Goal: Task Accomplishment & Management: Use online tool/utility

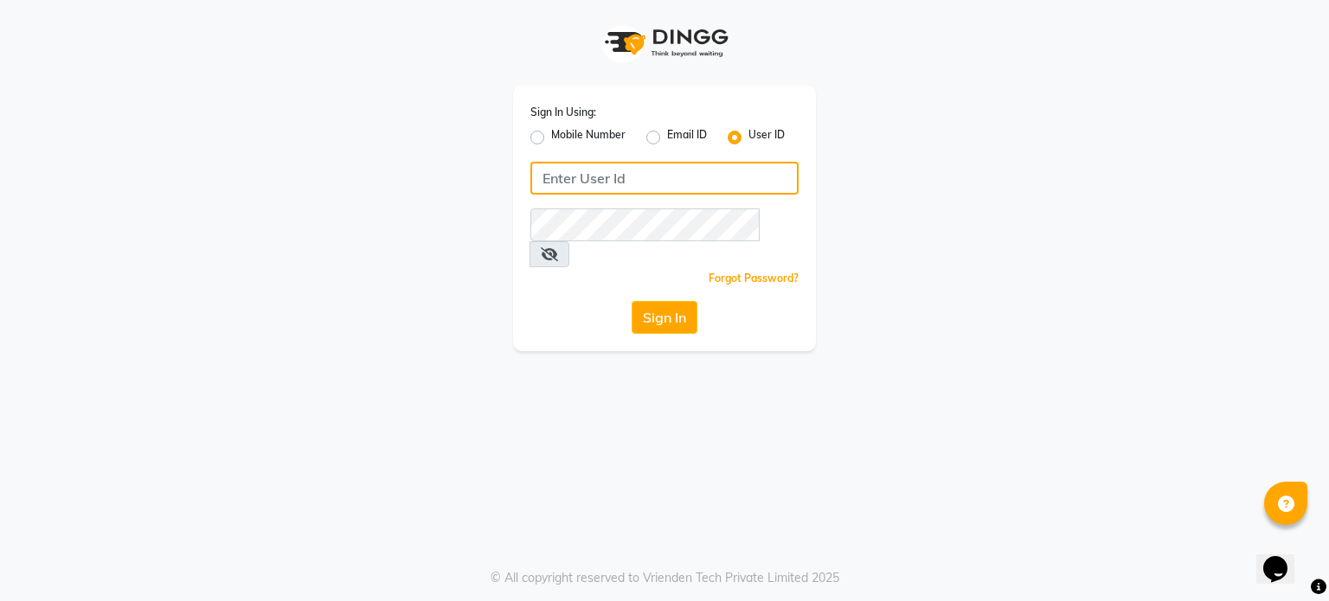
click at [569, 189] on input "Username" at bounding box center [664, 178] width 268 height 33
type input "bohobliss123"
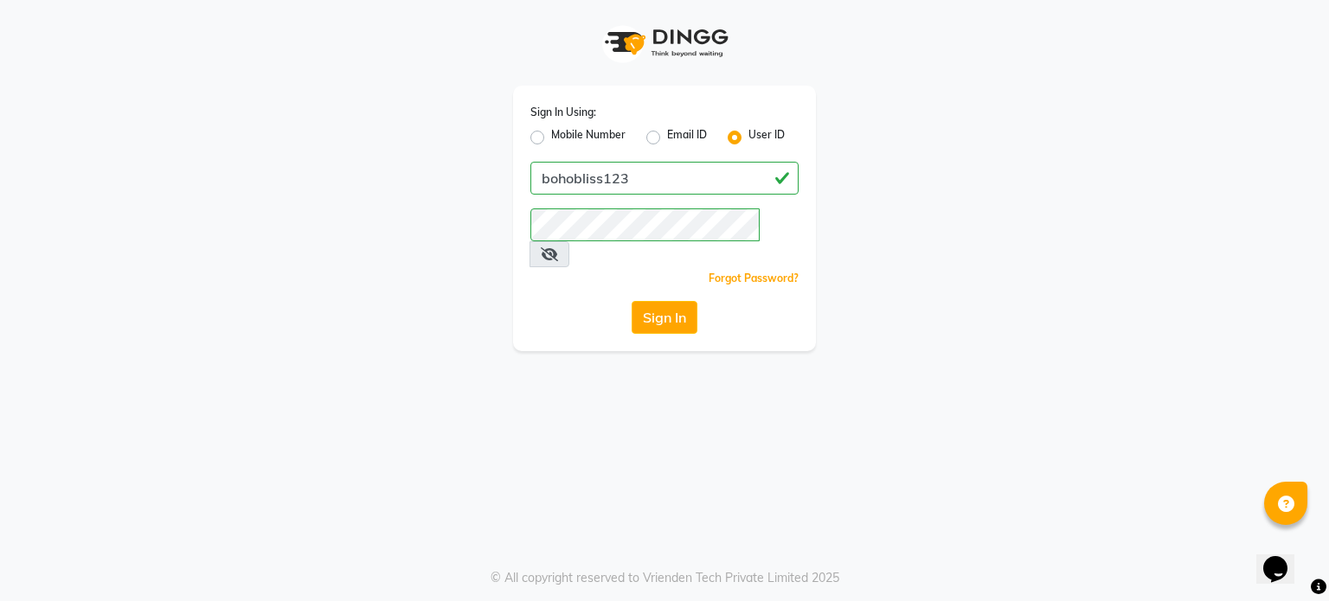
click at [558, 247] on icon at bounding box center [549, 254] width 17 height 14
click at [678, 301] on button "Sign In" at bounding box center [664, 317] width 66 height 33
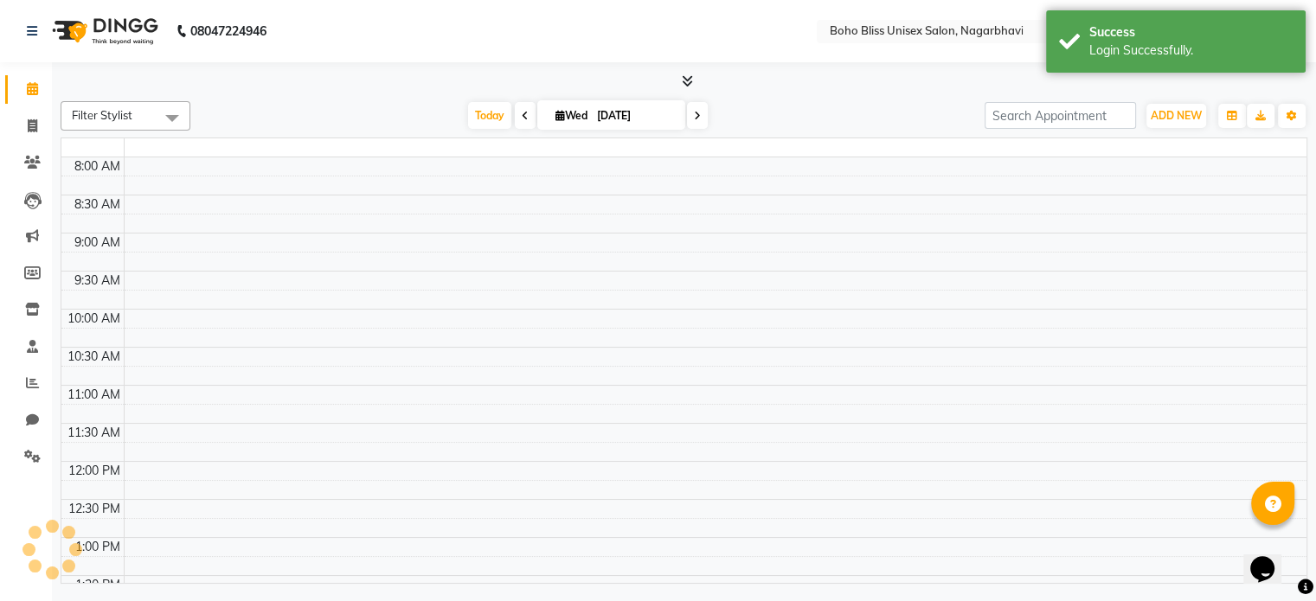
select select "en"
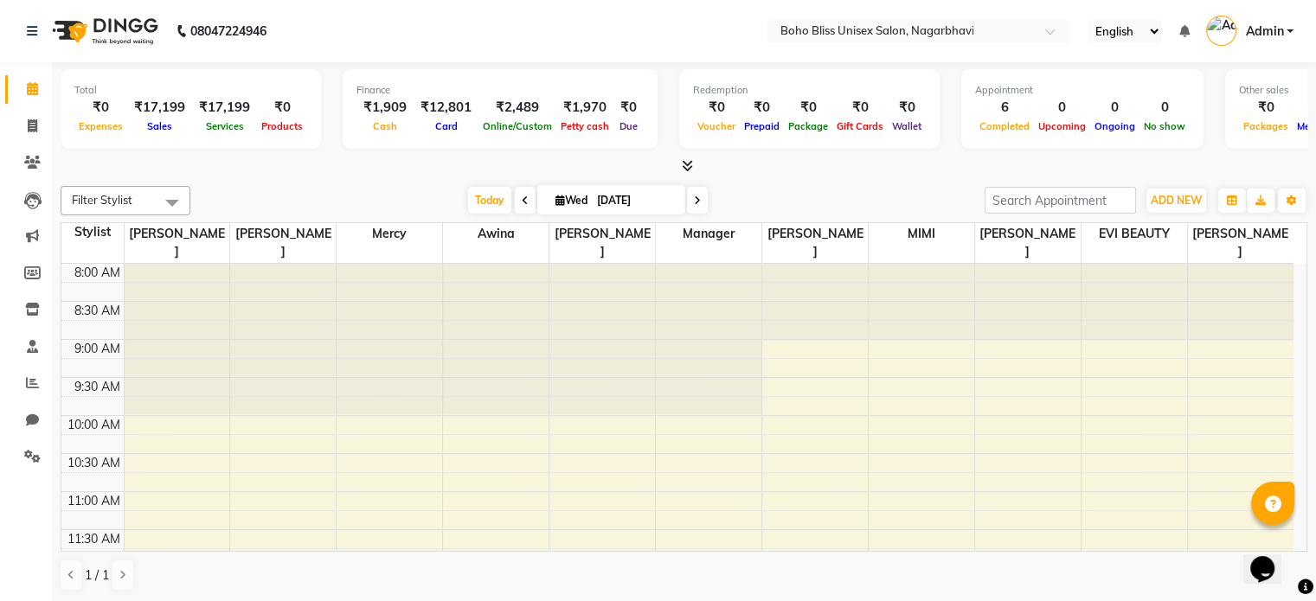
click at [678, 285] on div at bounding box center [709, 339] width 106 height 151
click at [32, 124] on icon at bounding box center [33, 125] width 10 height 13
select select "service"
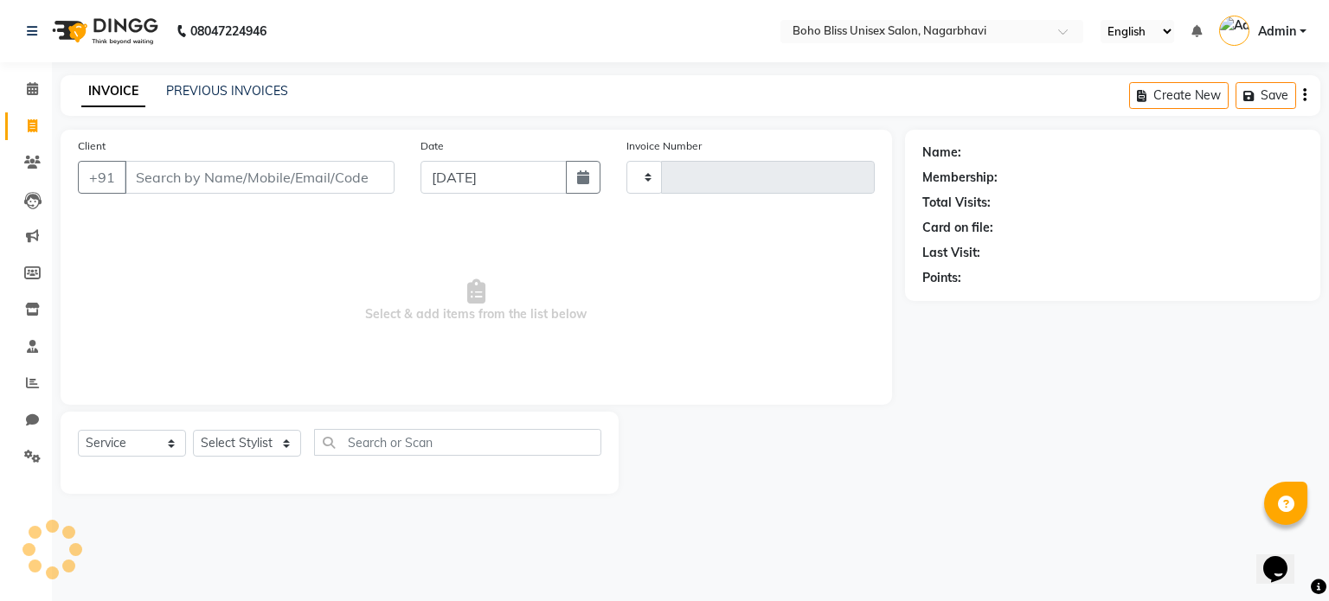
type input "0214"
select select "8370"
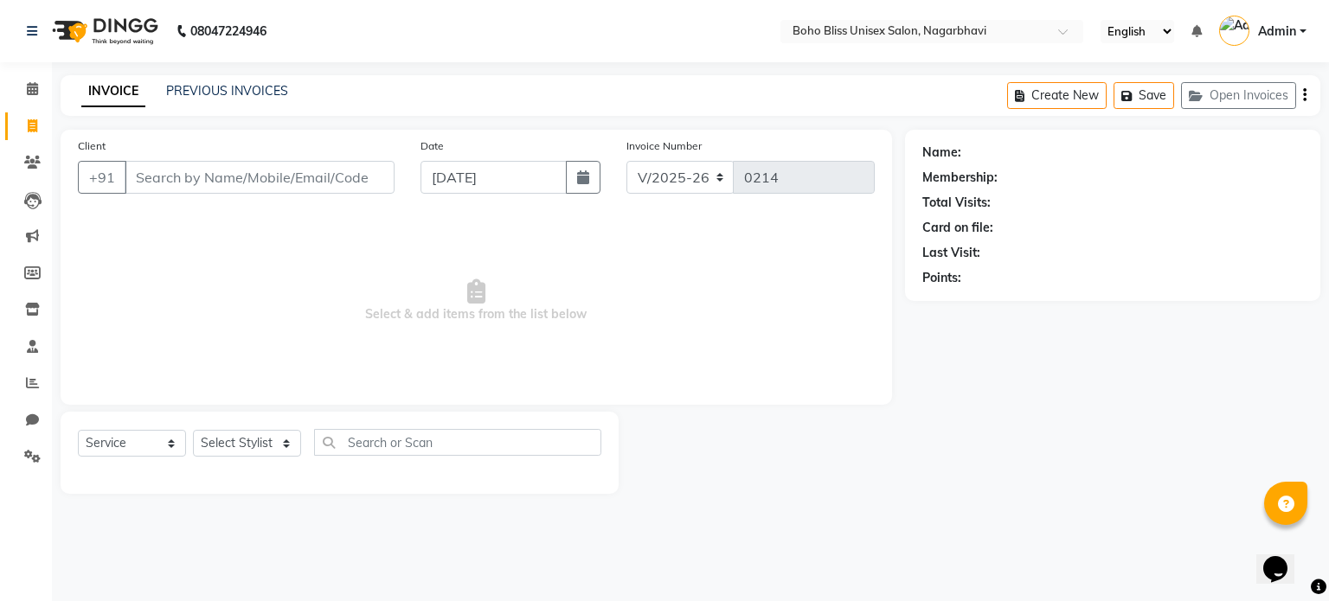
click at [187, 179] on input "Client" at bounding box center [260, 177] width 270 height 33
type input "9008200855"
click at [356, 175] on span "Add Client" at bounding box center [350, 177] width 68 height 17
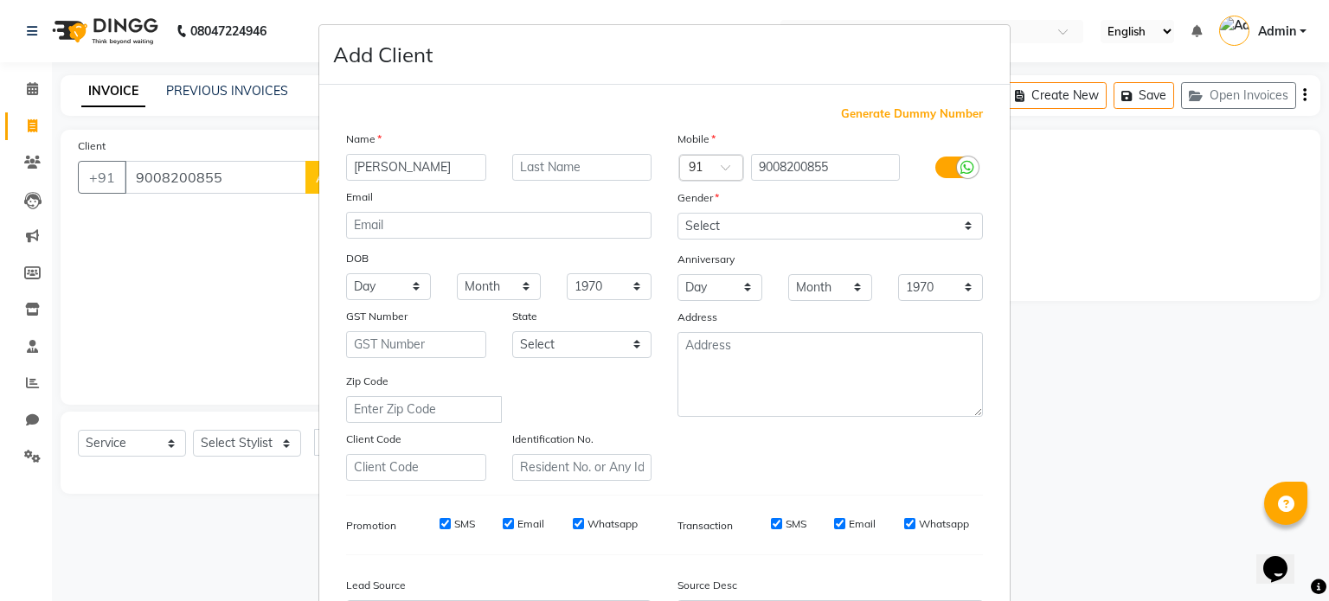
type input "[PERSON_NAME]"
click at [737, 221] on select "Select [DEMOGRAPHIC_DATA] [DEMOGRAPHIC_DATA] Other Prefer Not To Say" at bounding box center [829, 226] width 305 height 27
select select "[DEMOGRAPHIC_DATA]"
click at [677, 214] on select "Select [DEMOGRAPHIC_DATA] [DEMOGRAPHIC_DATA] Other Prefer Not To Say" at bounding box center [829, 226] width 305 height 27
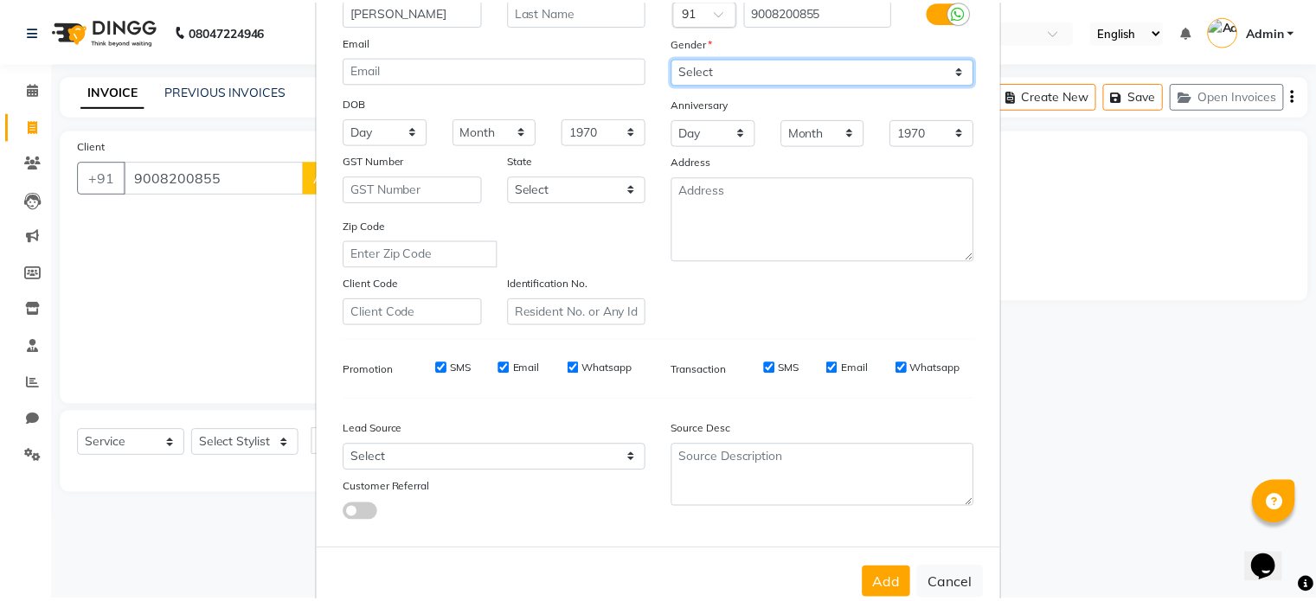
scroll to position [205, 0]
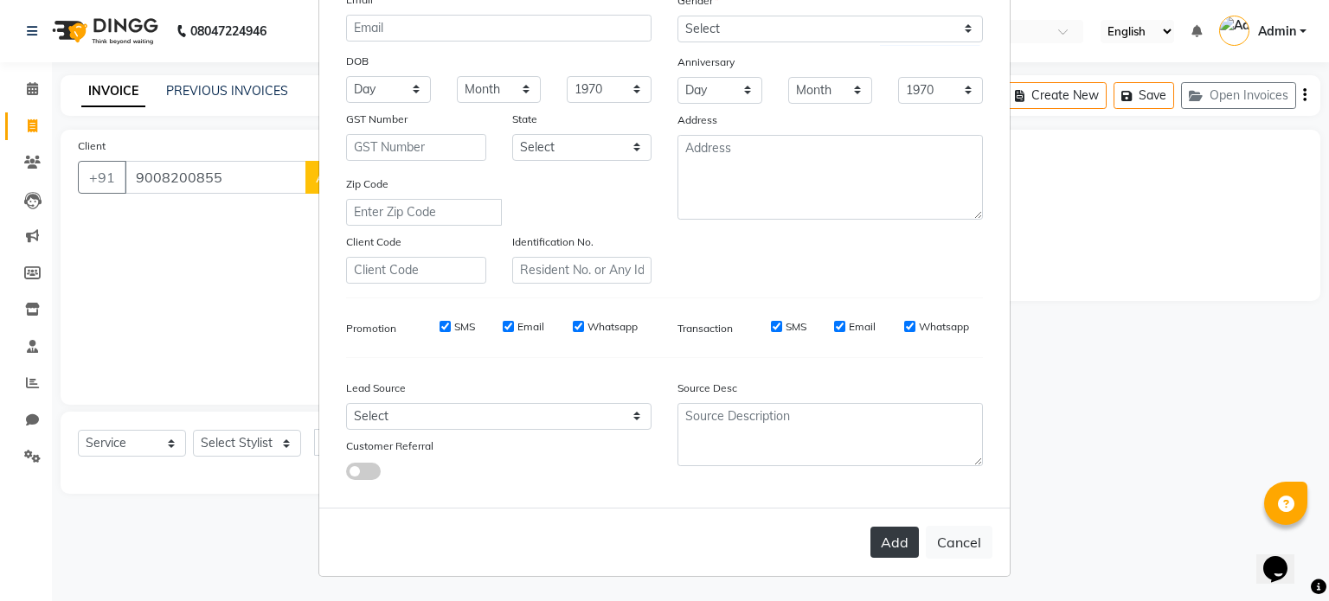
click at [892, 548] on button "Add" at bounding box center [894, 542] width 48 height 31
select select
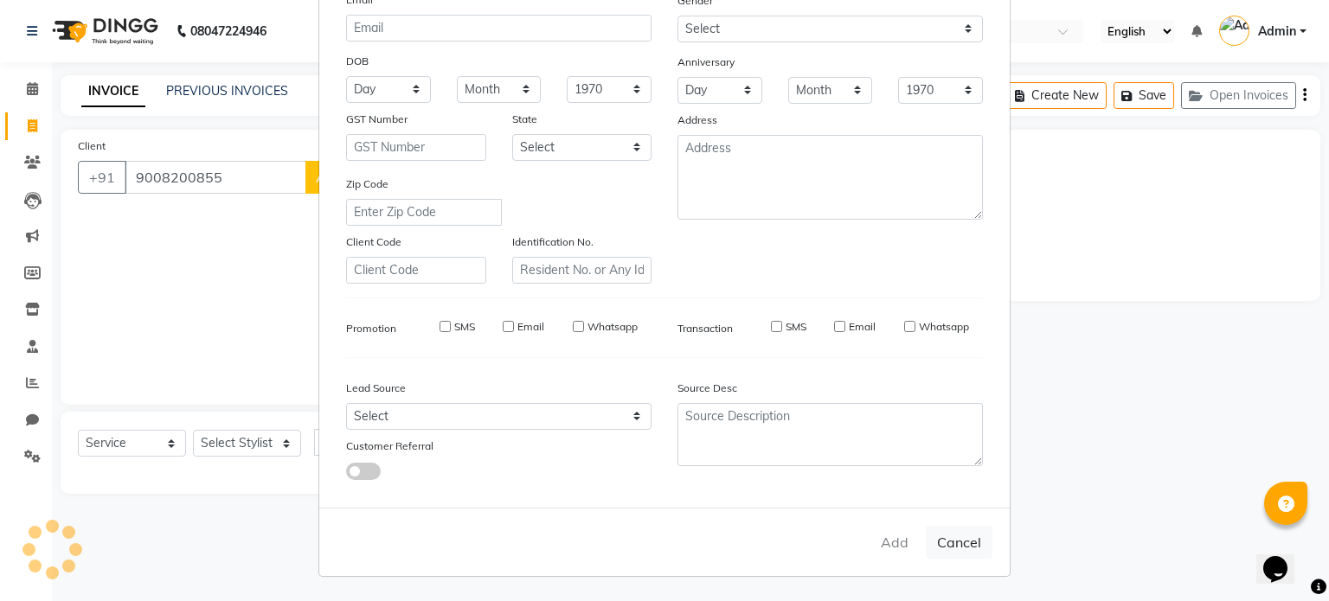
select select
checkbox input "false"
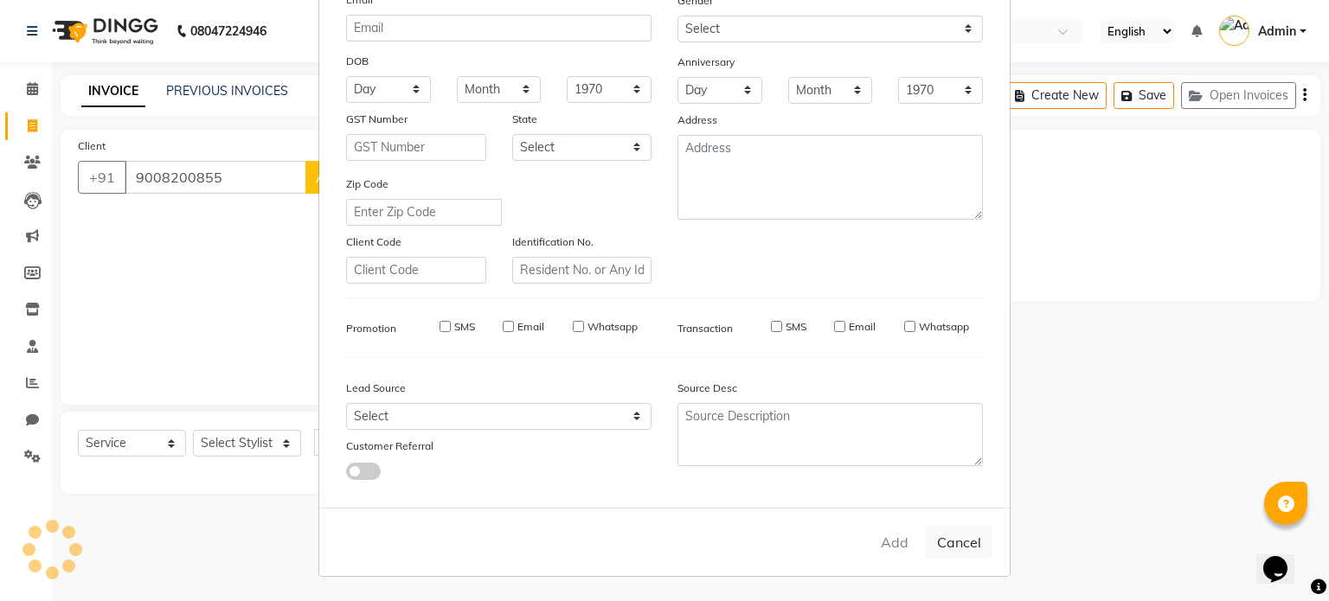
checkbox input "false"
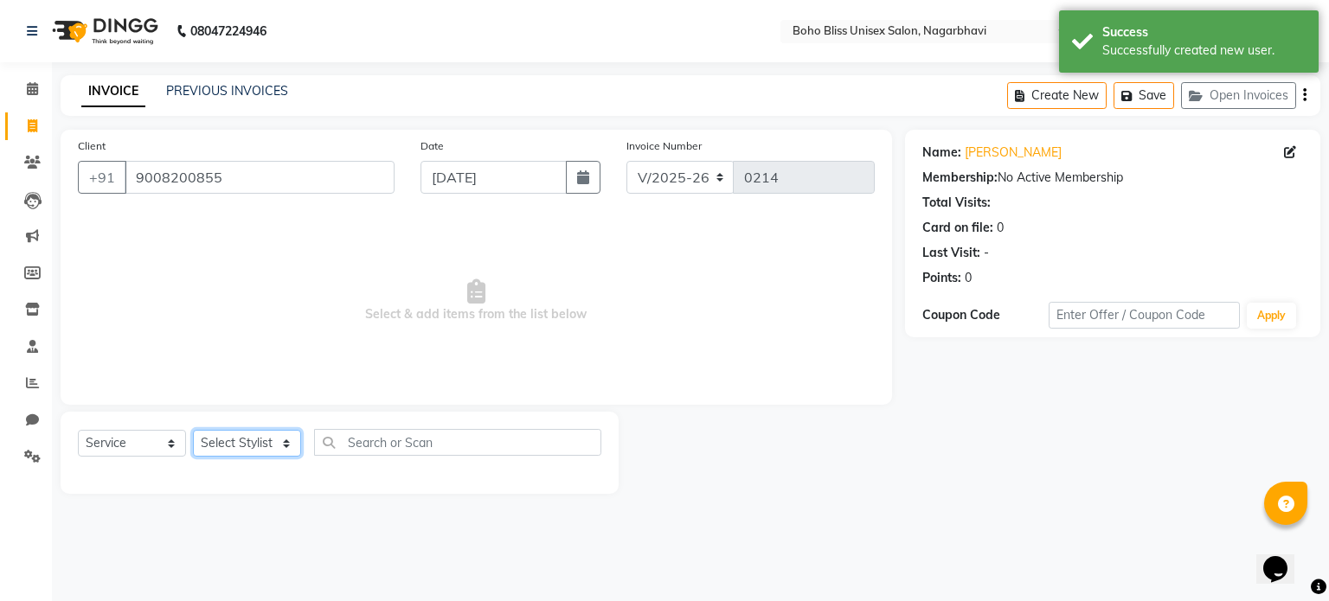
click at [229, 442] on select "Select Stylist [PERSON_NAME] Awina EVI BEAUTY [PERSON_NAME] Front Desk [PERSON_…" at bounding box center [247, 443] width 108 height 27
select select "83310"
click at [193, 431] on select "Select Stylist [PERSON_NAME] Awina EVI BEAUTY [PERSON_NAME] Front Desk [PERSON_…" at bounding box center [247, 443] width 108 height 27
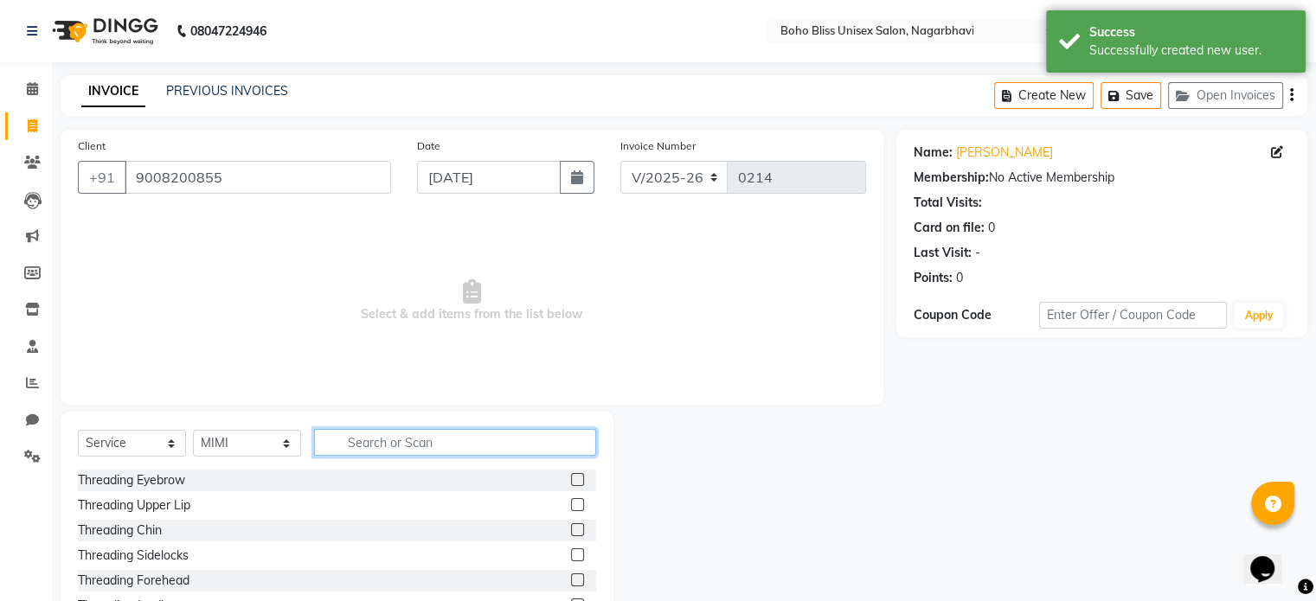
click at [349, 432] on input "text" at bounding box center [455, 442] width 282 height 27
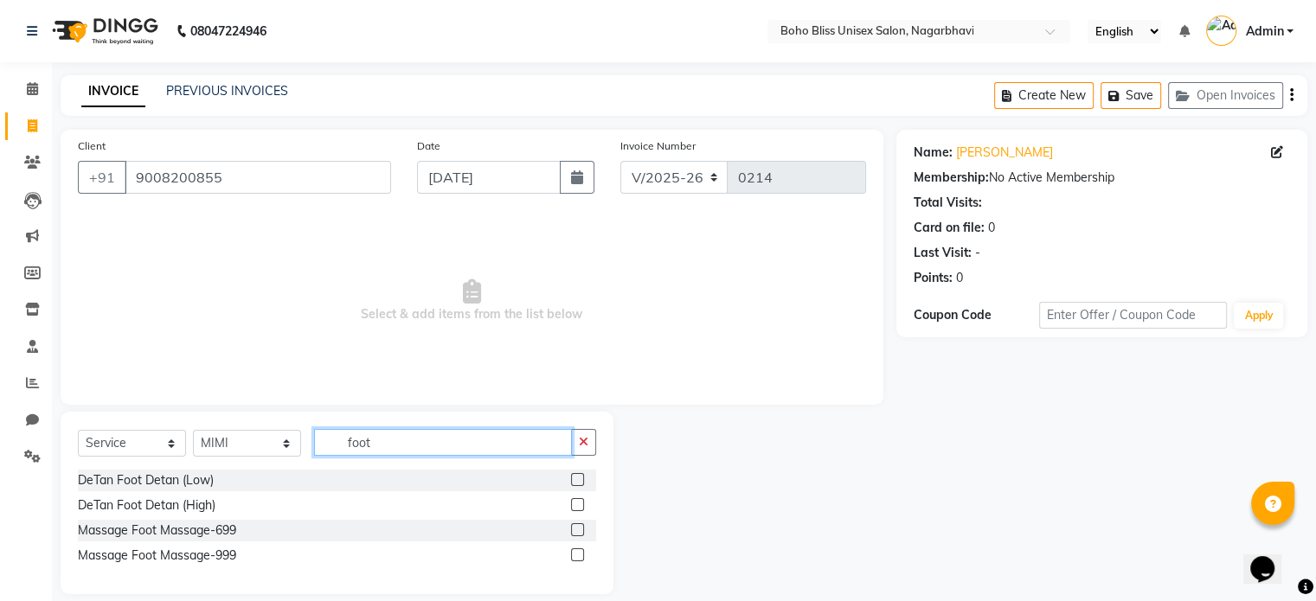
type input "foot"
click at [573, 529] on label at bounding box center [577, 529] width 13 height 13
click at [573, 529] on input "checkbox" at bounding box center [576, 530] width 11 height 11
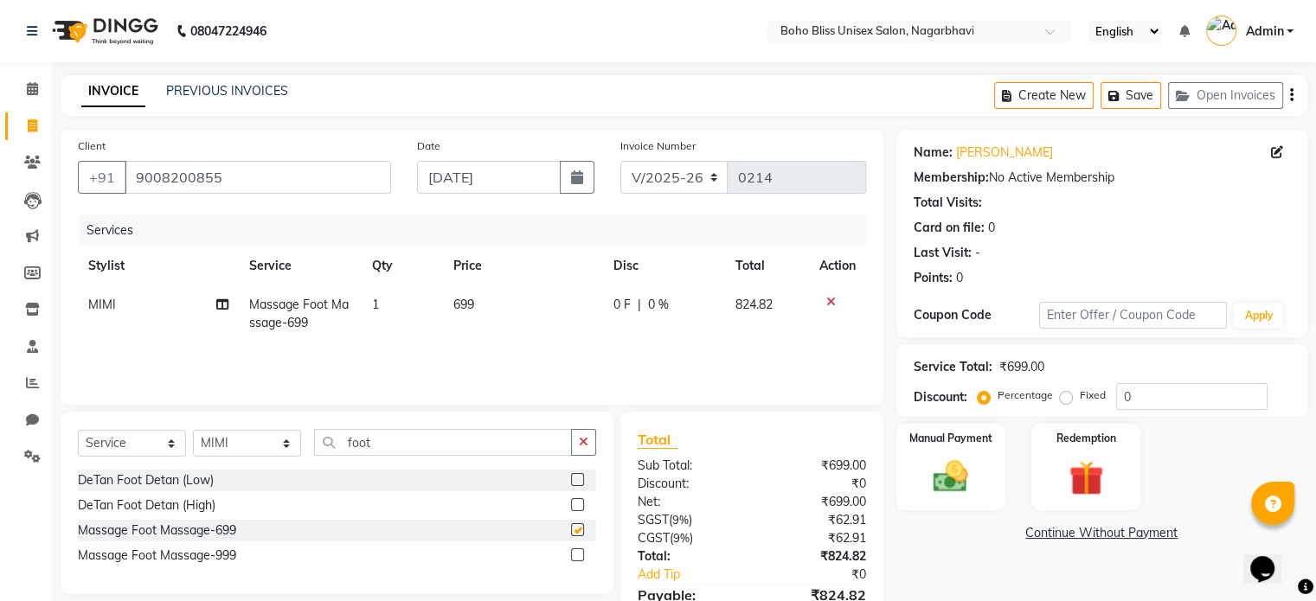
checkbox input "false"
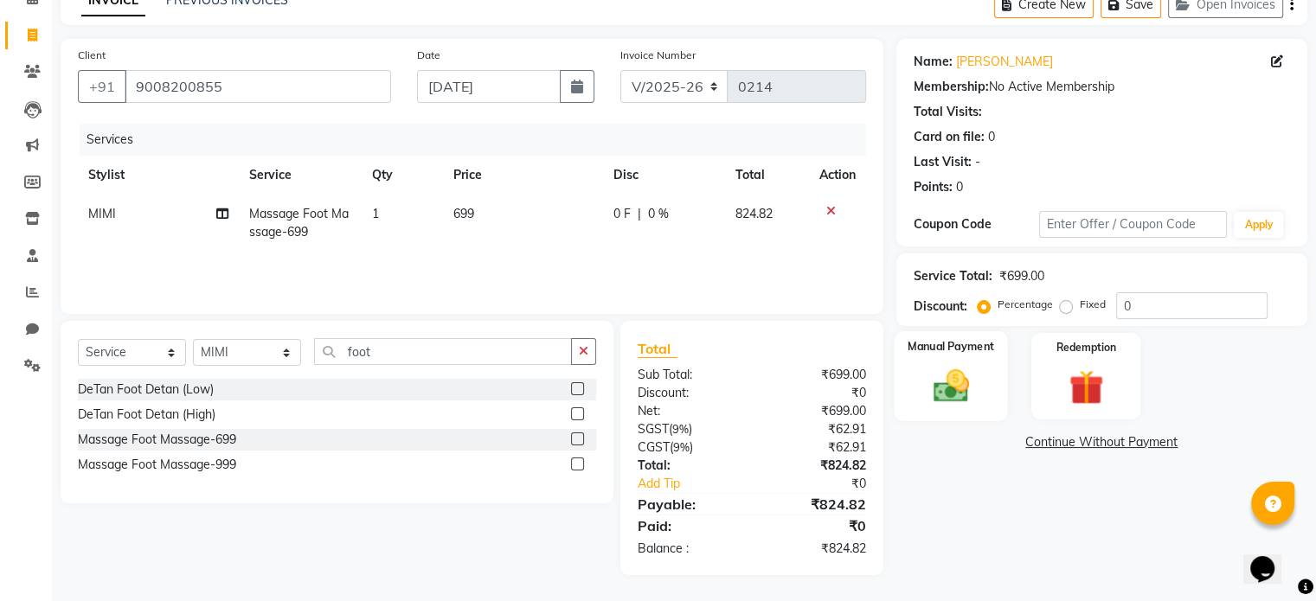
click at [972, 397] on img at bounding box center [950, 387] width 58 height 42
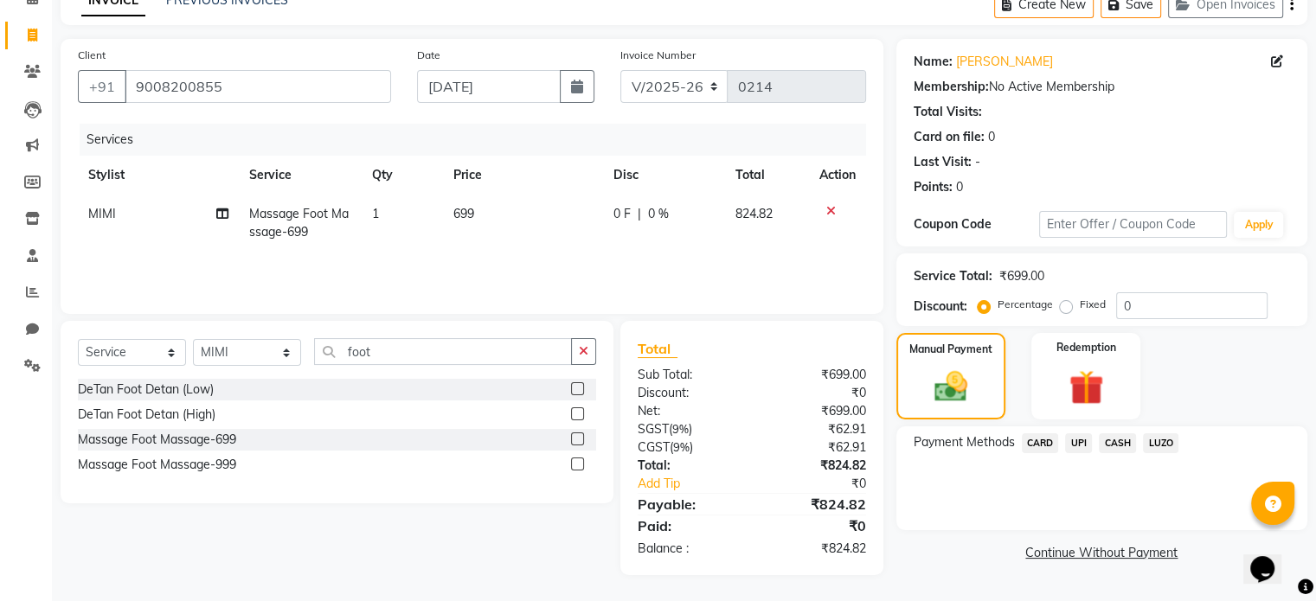
click at [1080, 445] on span "UPI" at bounding box center [1078, 443] width 27 height 20
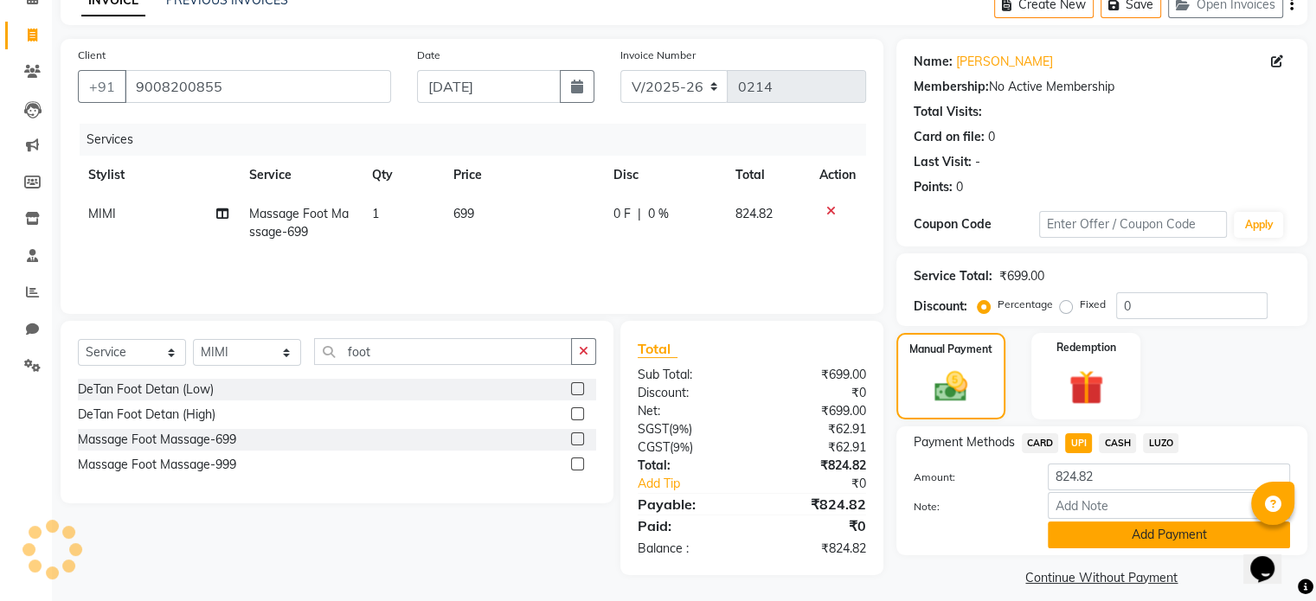
click at [1104, 541] on button "Add Payment" at bounding box center [1168, 535] width 242 height 27
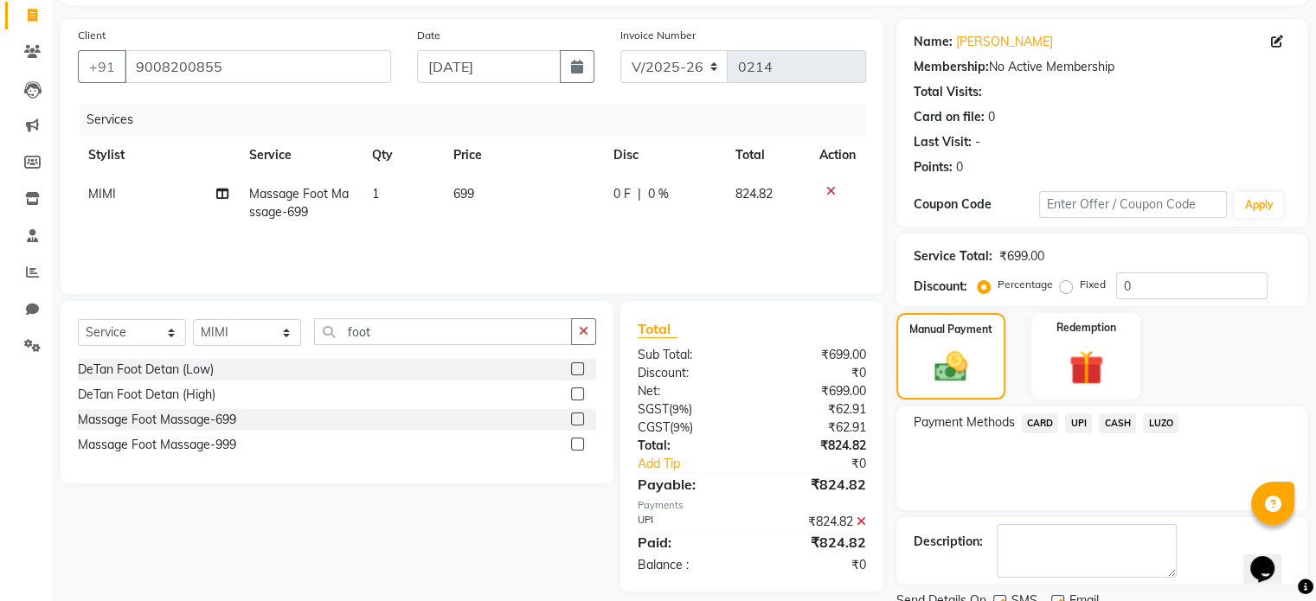
scroll to position [177, 0]
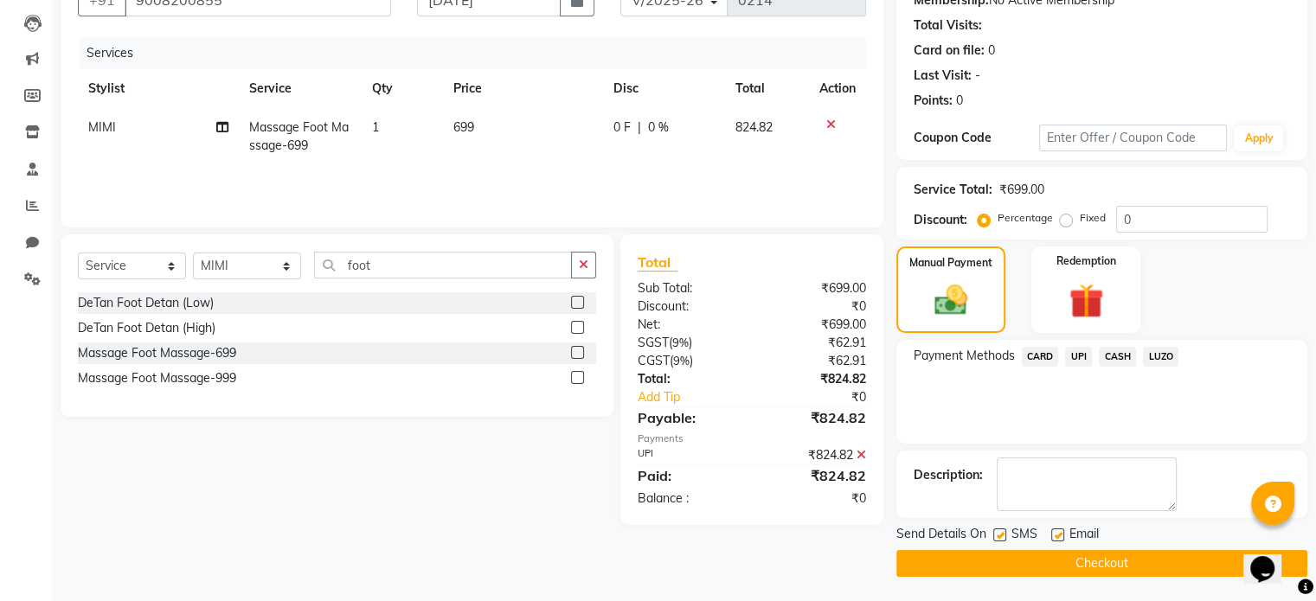
click at [1115, 563] on button "Checkout" at bounding box center [1101, 563] width 411 height 27
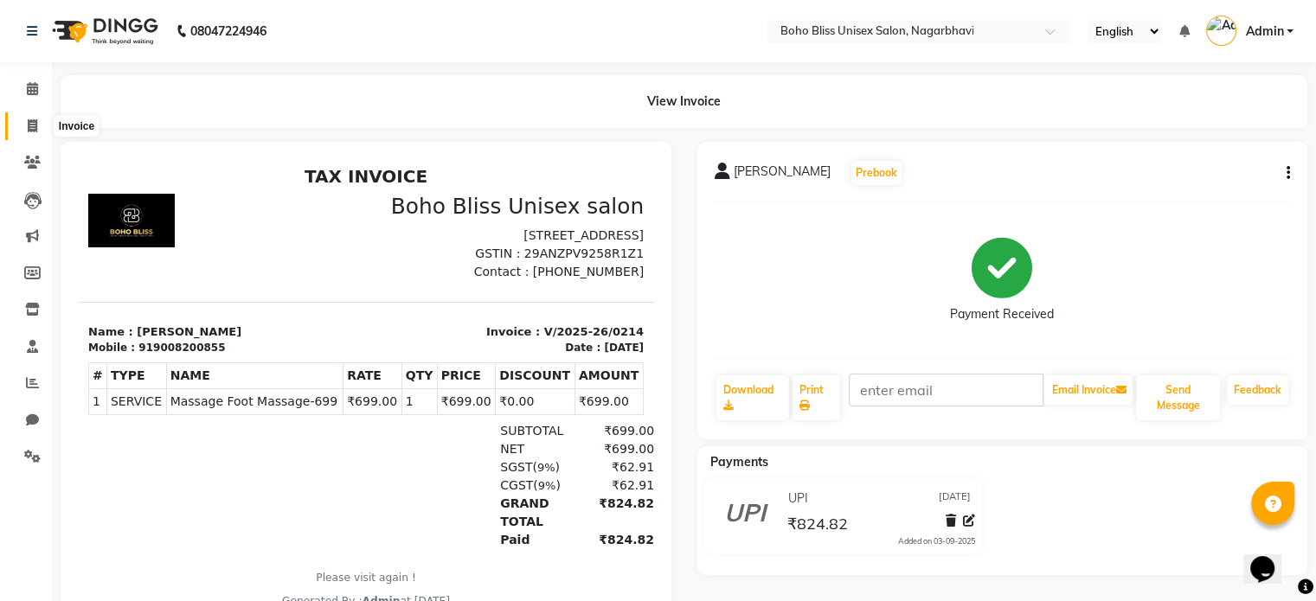
click at [32, 120] on icon at bounding box center [33, 125] width 10 height 13
select select "service"
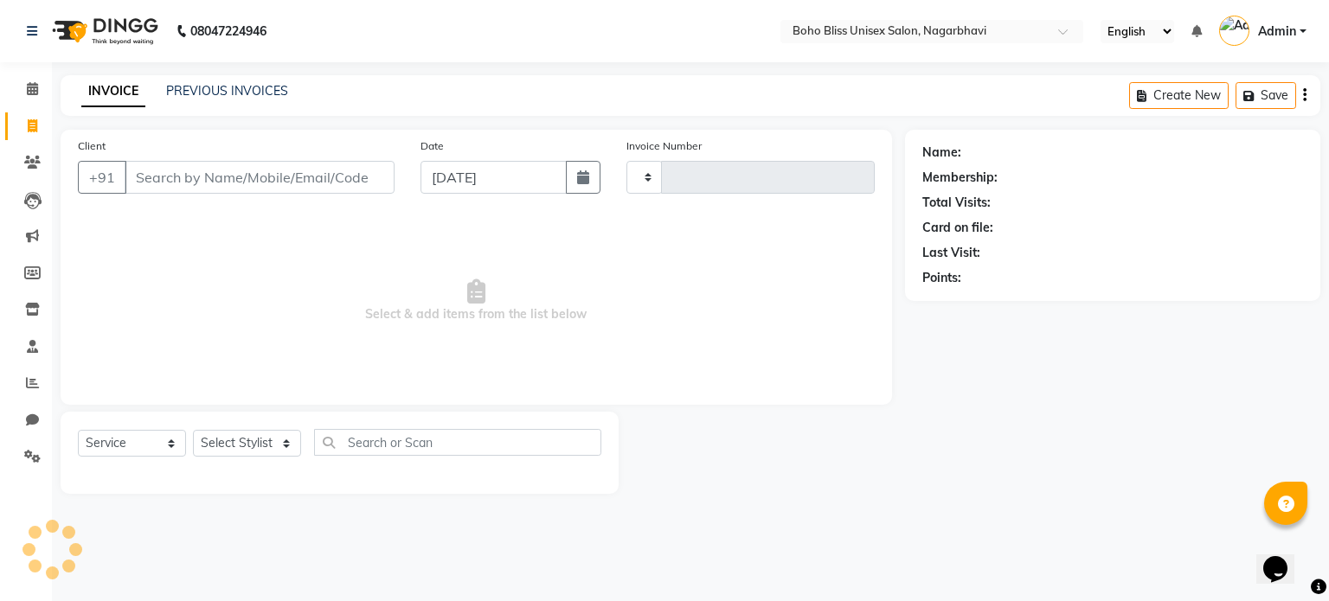
type input "0215"
select select "8370"
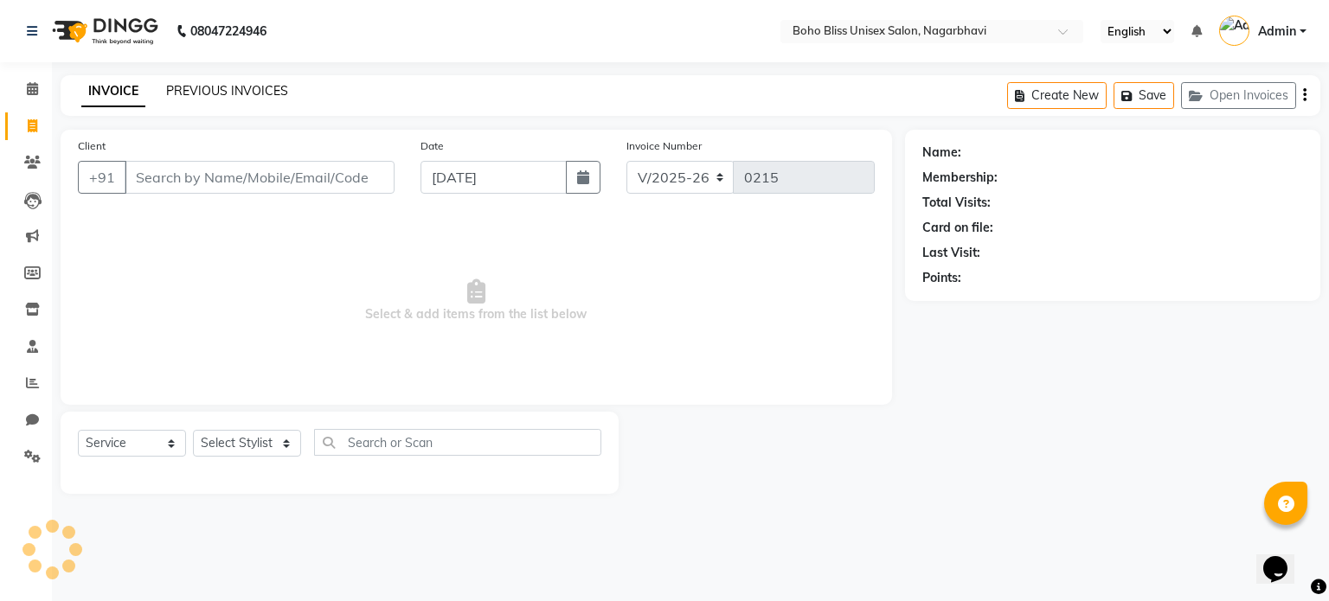
click at [200, 93] on link "PREVIOUS INVOICES" at bounding box center [227, 91] width 122 height 16
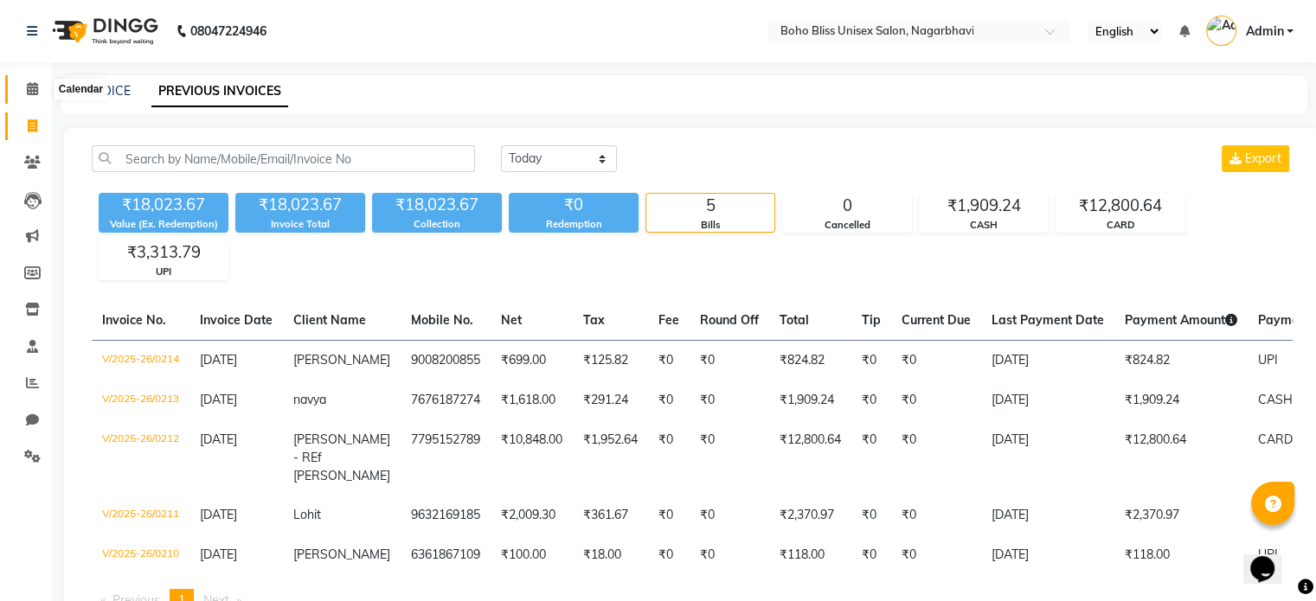
click at [31, 98] on span at bounding box center [32, 90] width 30 height 20
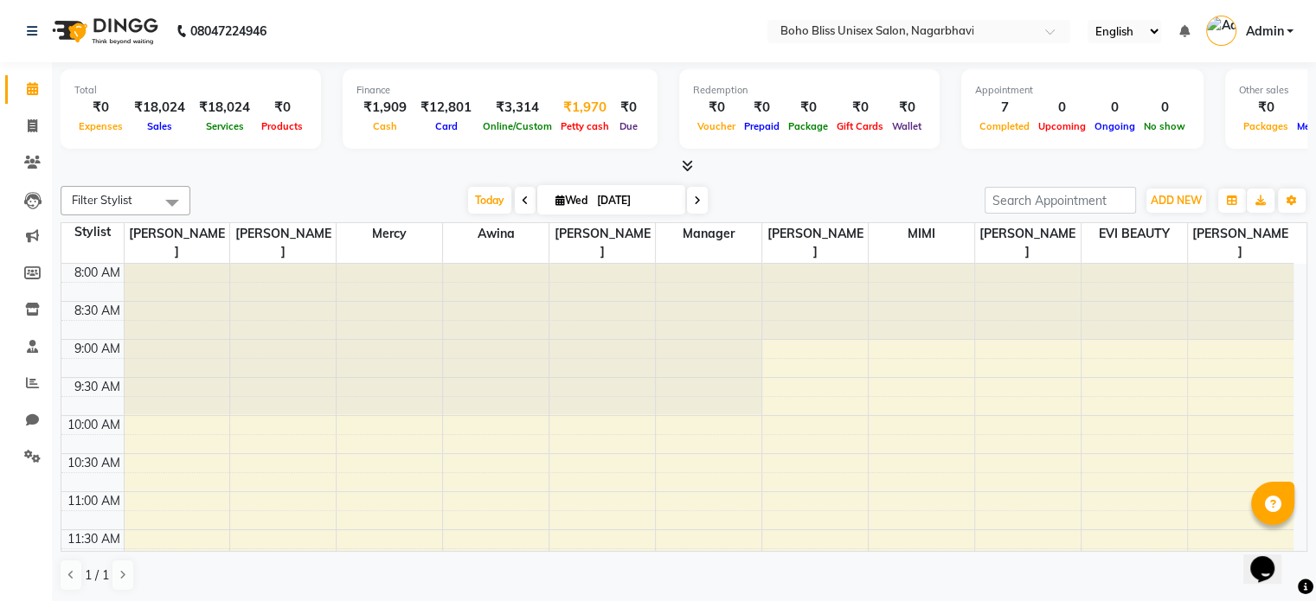
click at [569, 112] on div "₹1,970" at bounding box center [584, 108] width 57 height 20
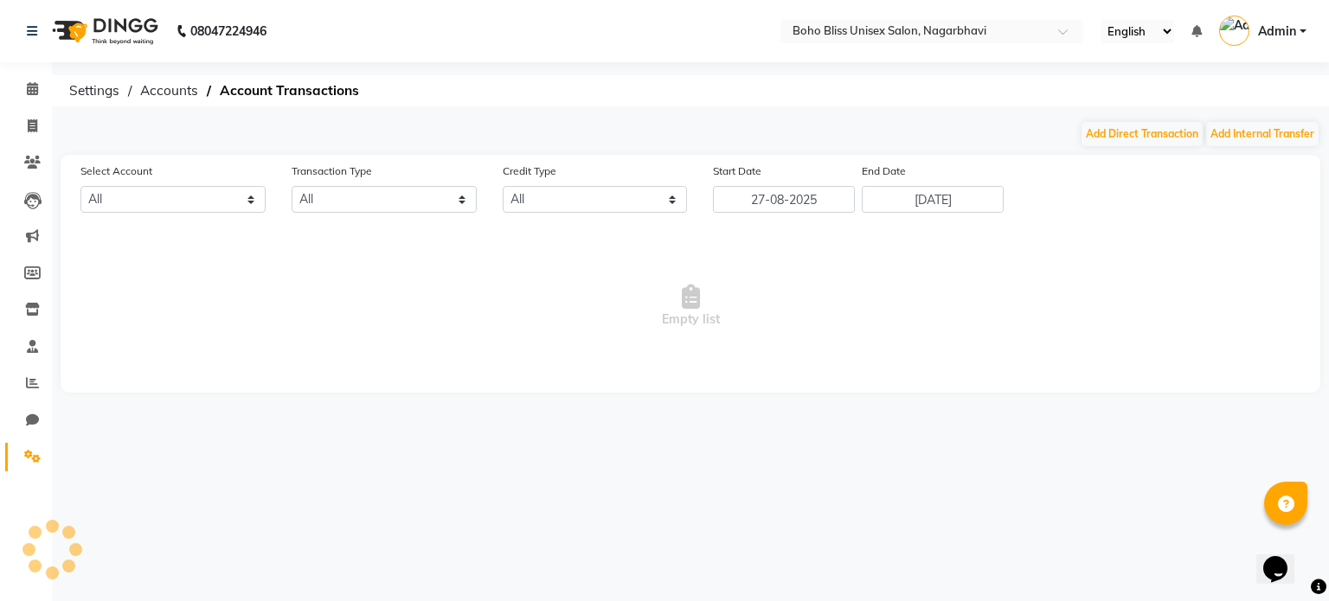
select select "7492"
